Goal: Transaction & Acquisition: Book appointment/travel/reservation

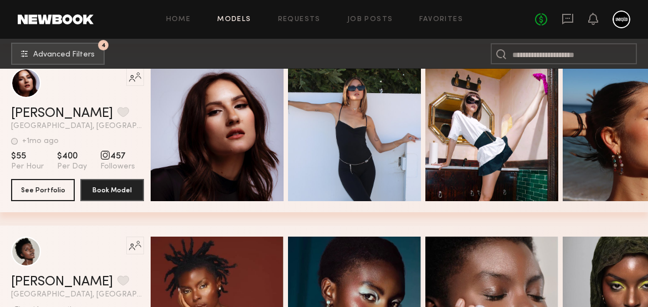
scroll to position [11319, 0]
click at [62, 186] on button "See Portfolio" at bounding box center [43, 189] width 64 height 22
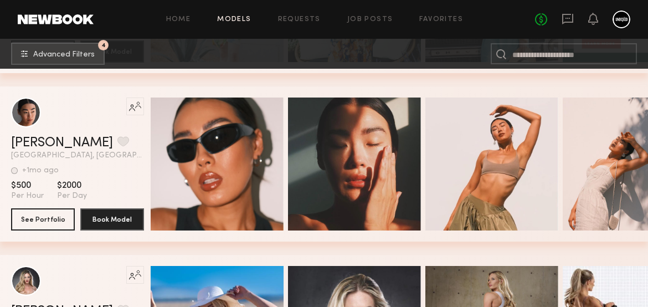
scroll to position [12488, 0]
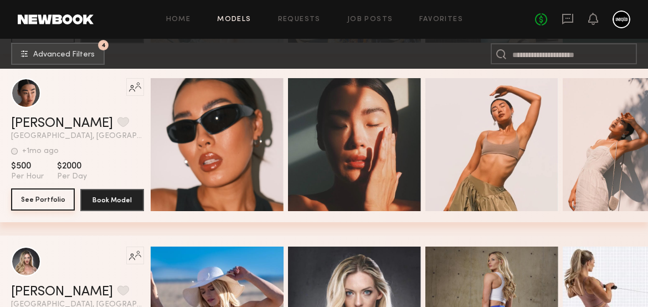
click at [40, 211] on button "See Portfolio" at bounding box center [43, 199] width 64 height 22
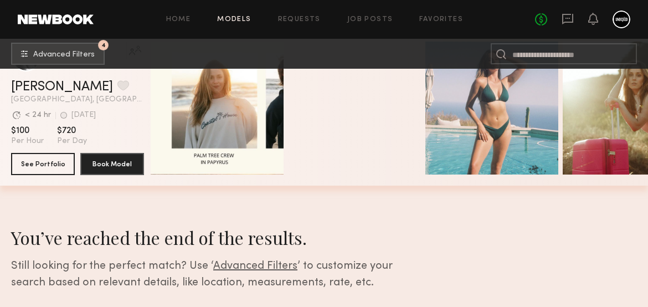
scroll to position [14325, 0]
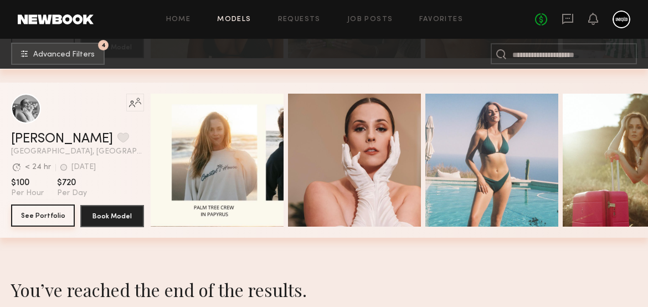
click at [37, 225] on button "See Portfolio" at bounding box center [43, 215] width 64 height 22
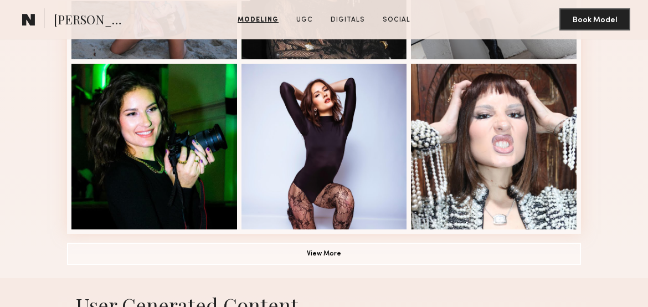
scroll to position [755, 0]
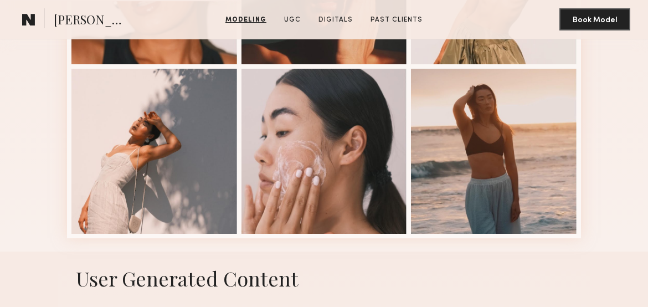
scroll to position [411, 0]
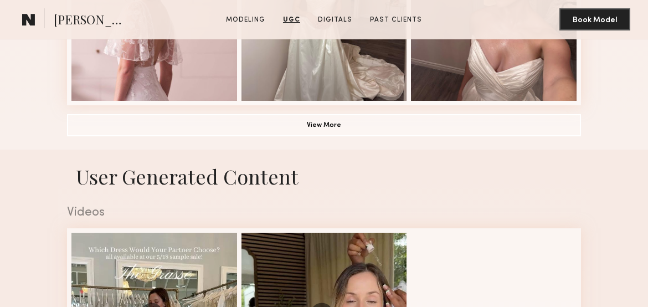
scroll to position [881, 0]
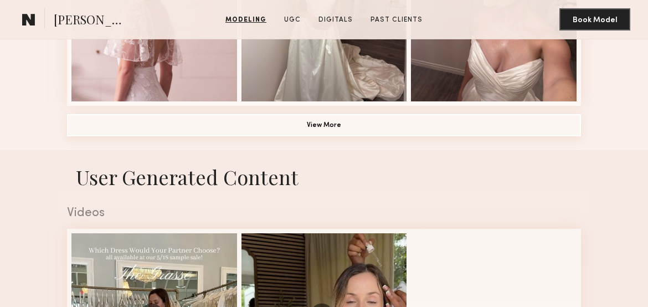
click at [125, 136] on button "View More" at bounding box center [324, 125] width 514 height 22
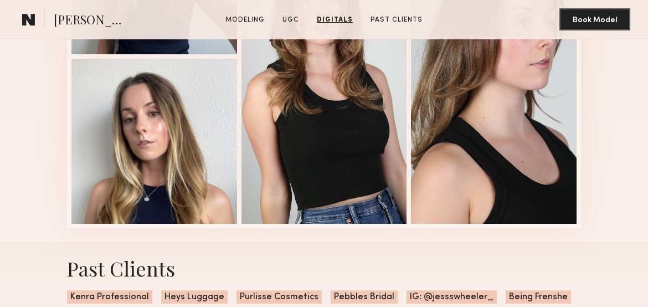
scroll to position [2432, 0]
